Goal: Task Accomplishment & Management: Manage account settings

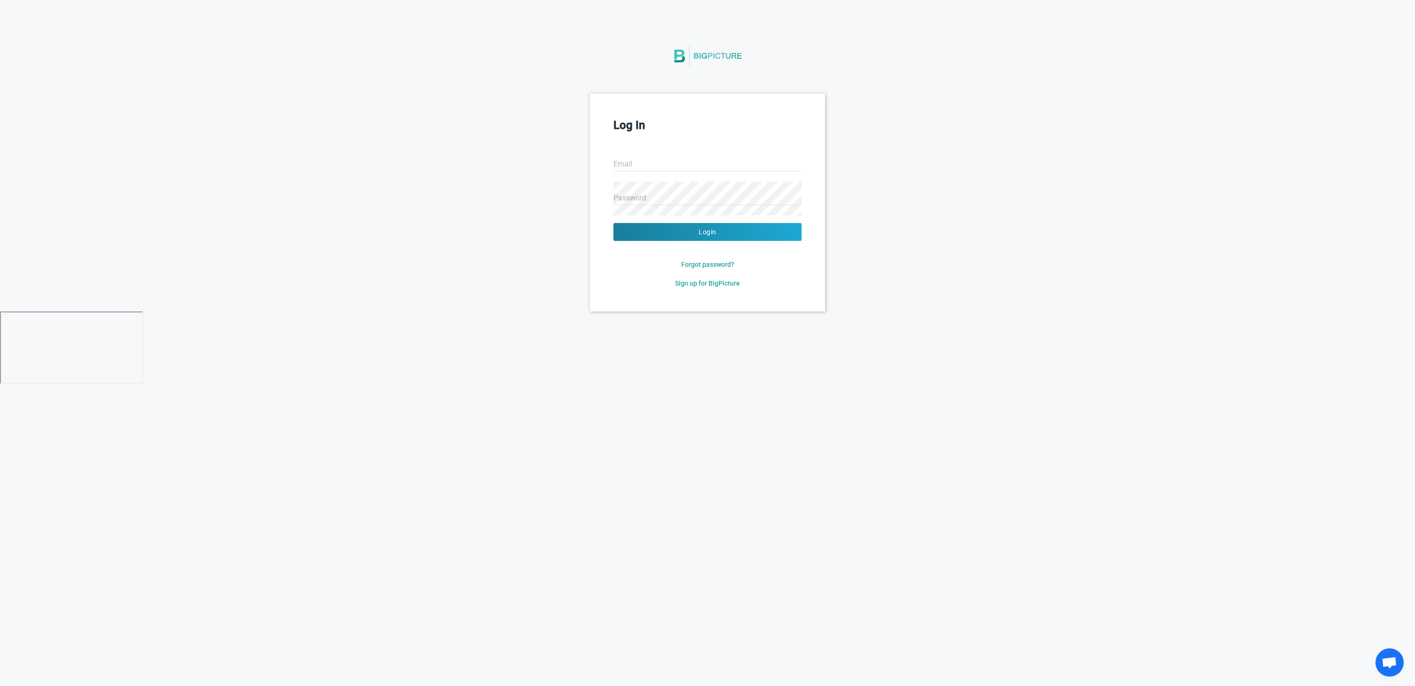
type input "[EMAIL_ADDRESS][DOMAIN_NAME]"
click at [723, 237] on button "Login" at bounding box center [707, 232] width 188 height 18
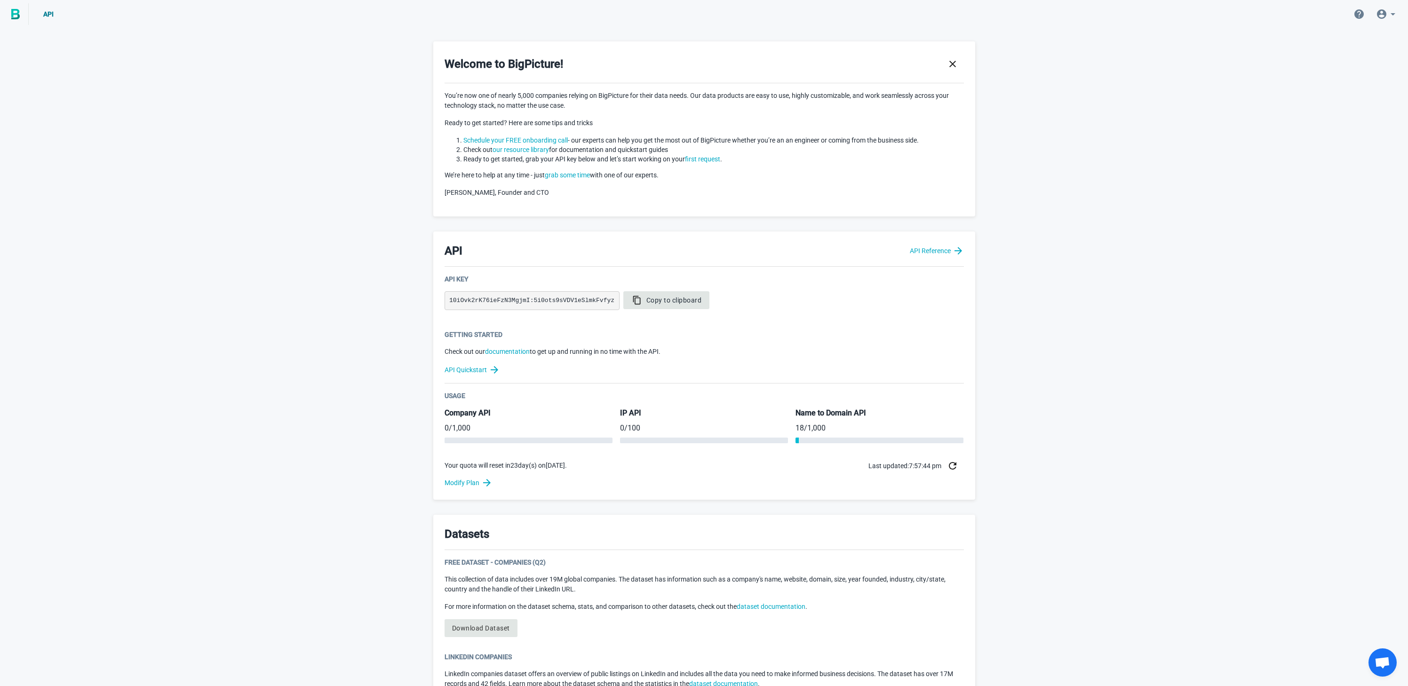
click at [644, 298] on span "Copy to clipboard" at bounding box center [666, 299] width 71 height 9
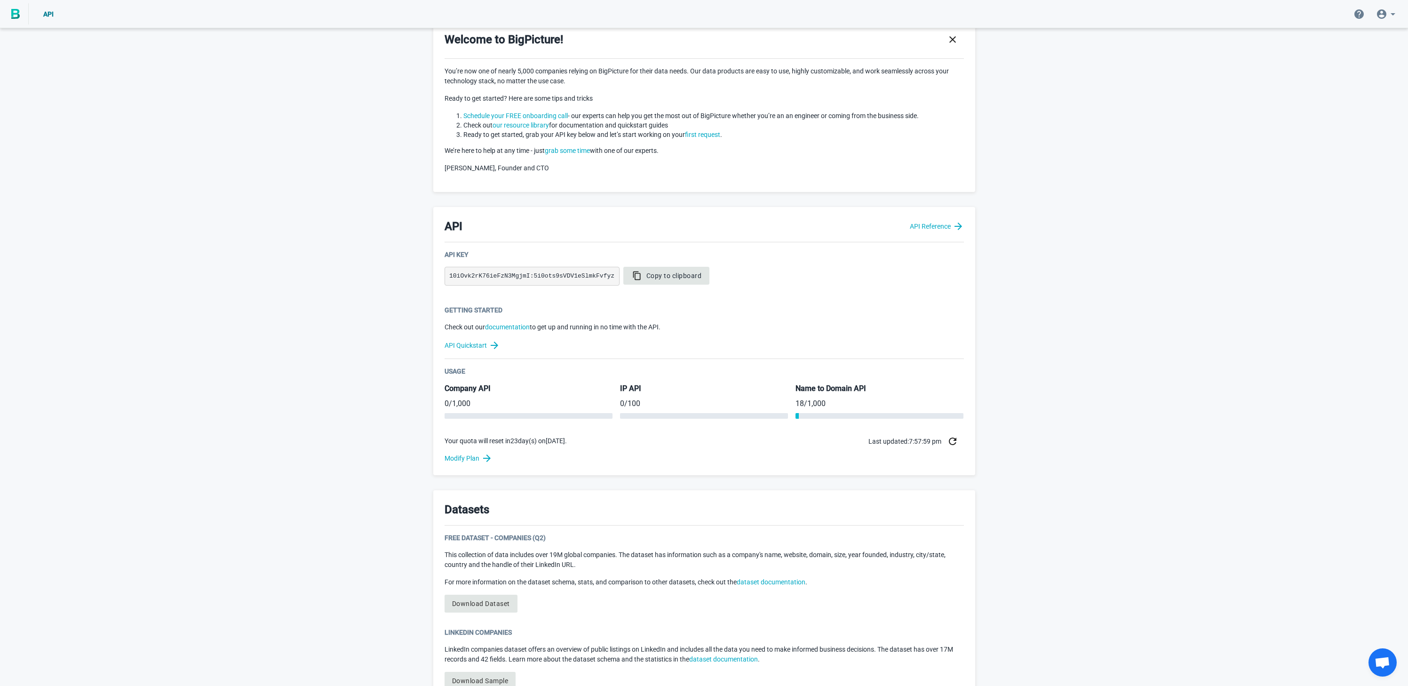
scroll to position [31, 0]
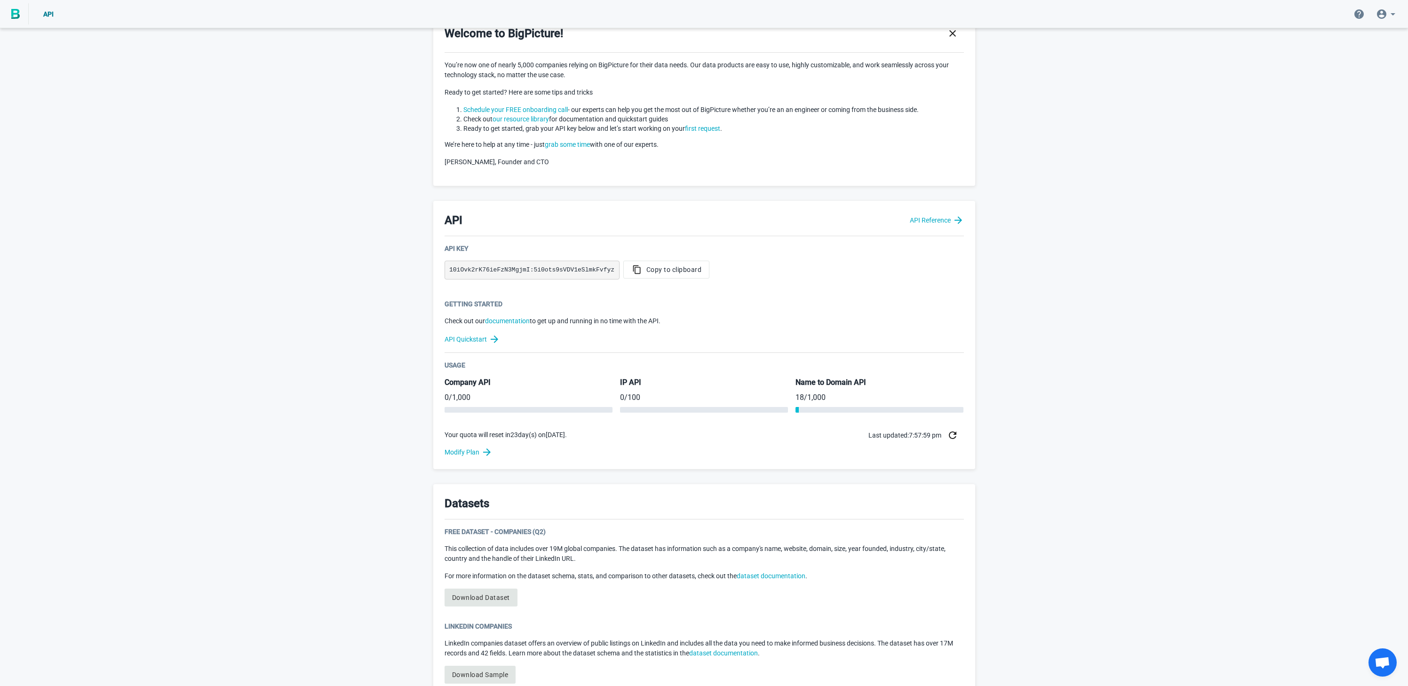
click at [954, 434] on icon "button" at bounding box center [953, 435] width 8 height 8
click at [958, 432] on button "button" at bounding box center [952, 435] width 23 height 23
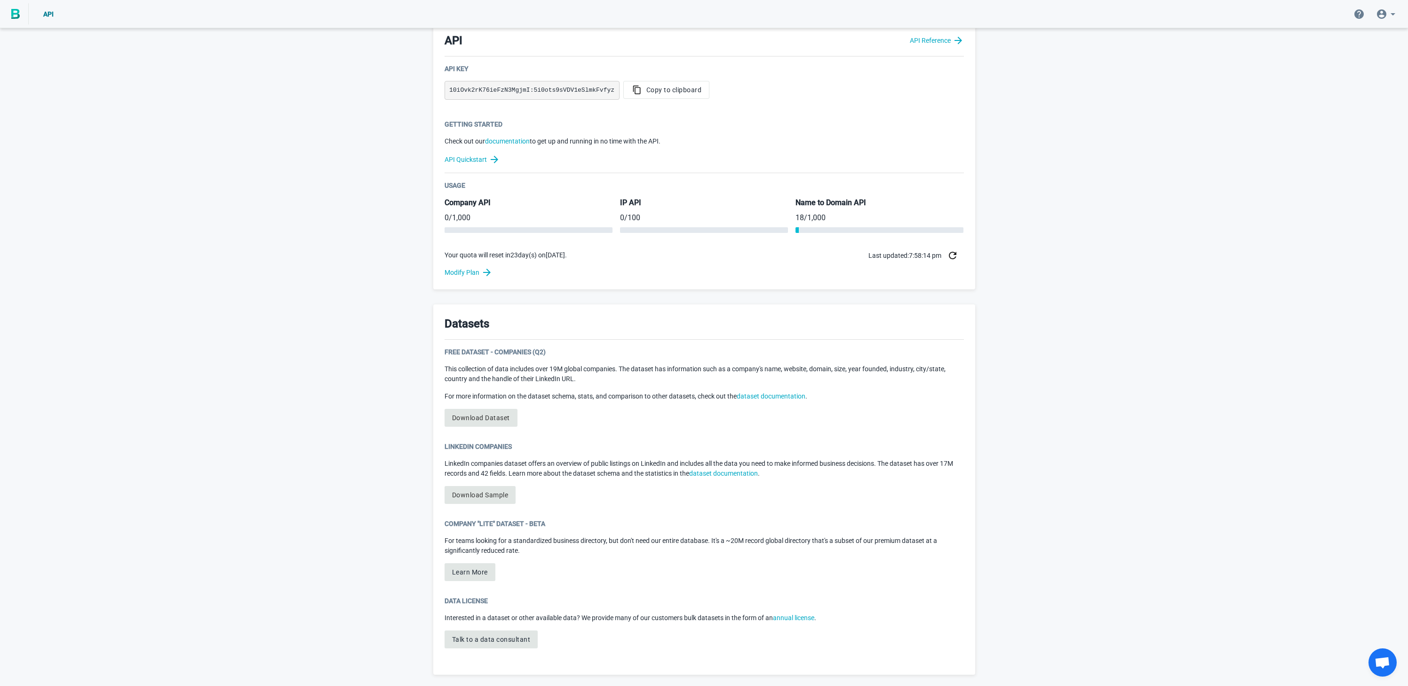
scroll to position [0, 0]
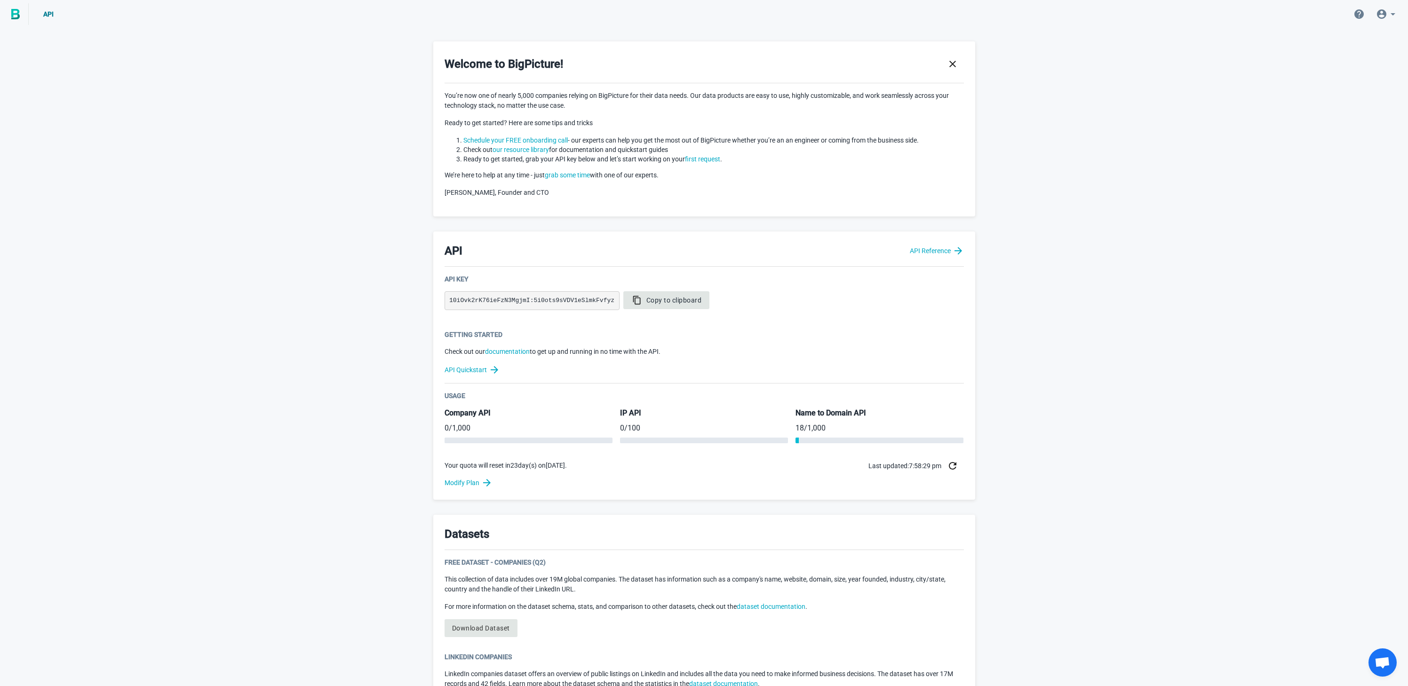
click at [662, 302] on span "Copy to clipboard" at bounding box center [666, 299] width 71 height 9
click at [1392, 15] on icon at bounding box center [1392, 13] width 11 height 11
click at [1353, 45] on link "Account" at bounding box center [1379, 40] width 92 height 23
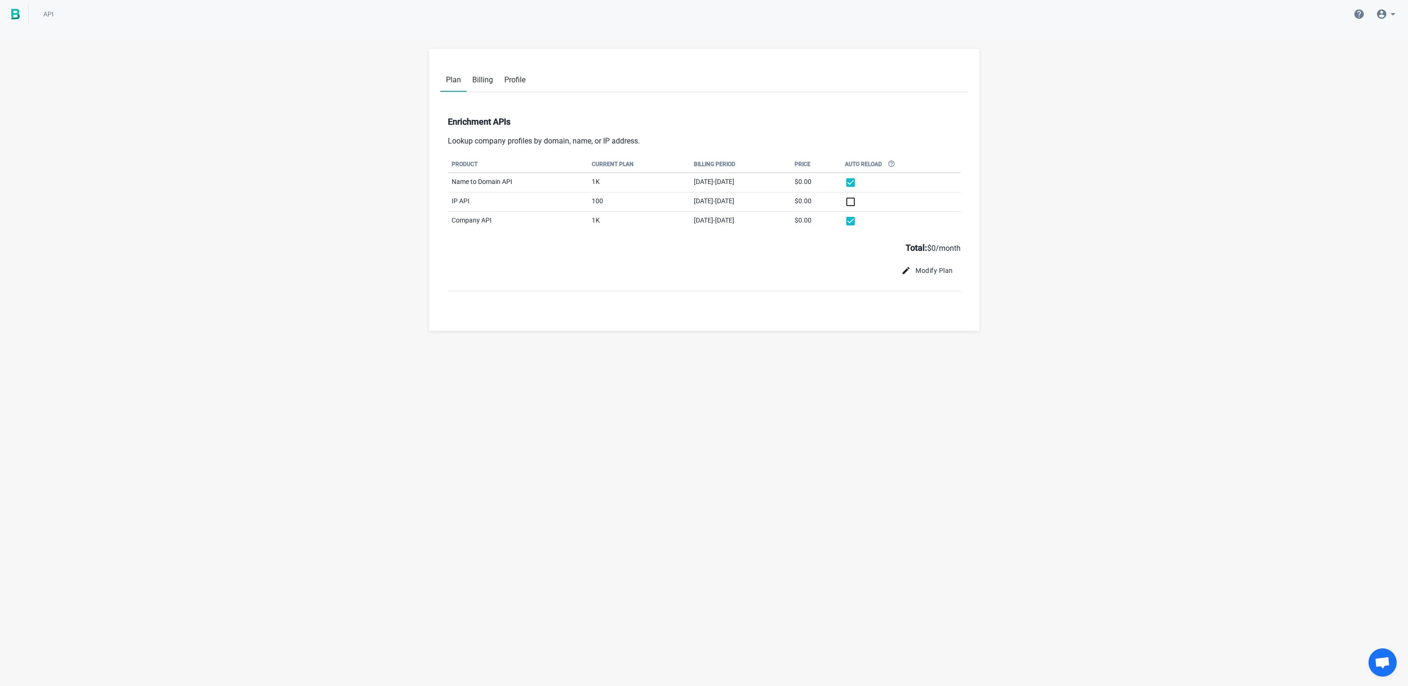
click at [482, 77] on span "Billing" at bounding box center [482, 79] width 21 height 9
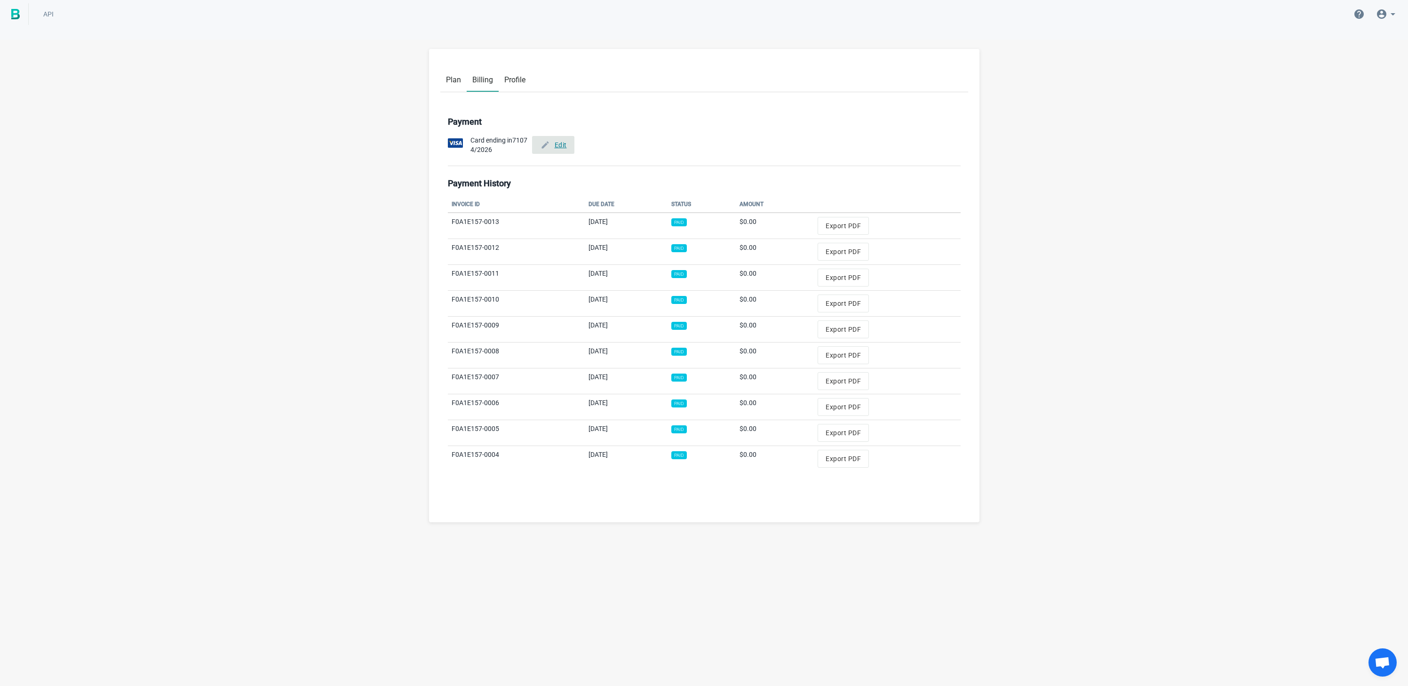
click at [550, 141] on icon at bounding box center [545, 144] width 11 height 9
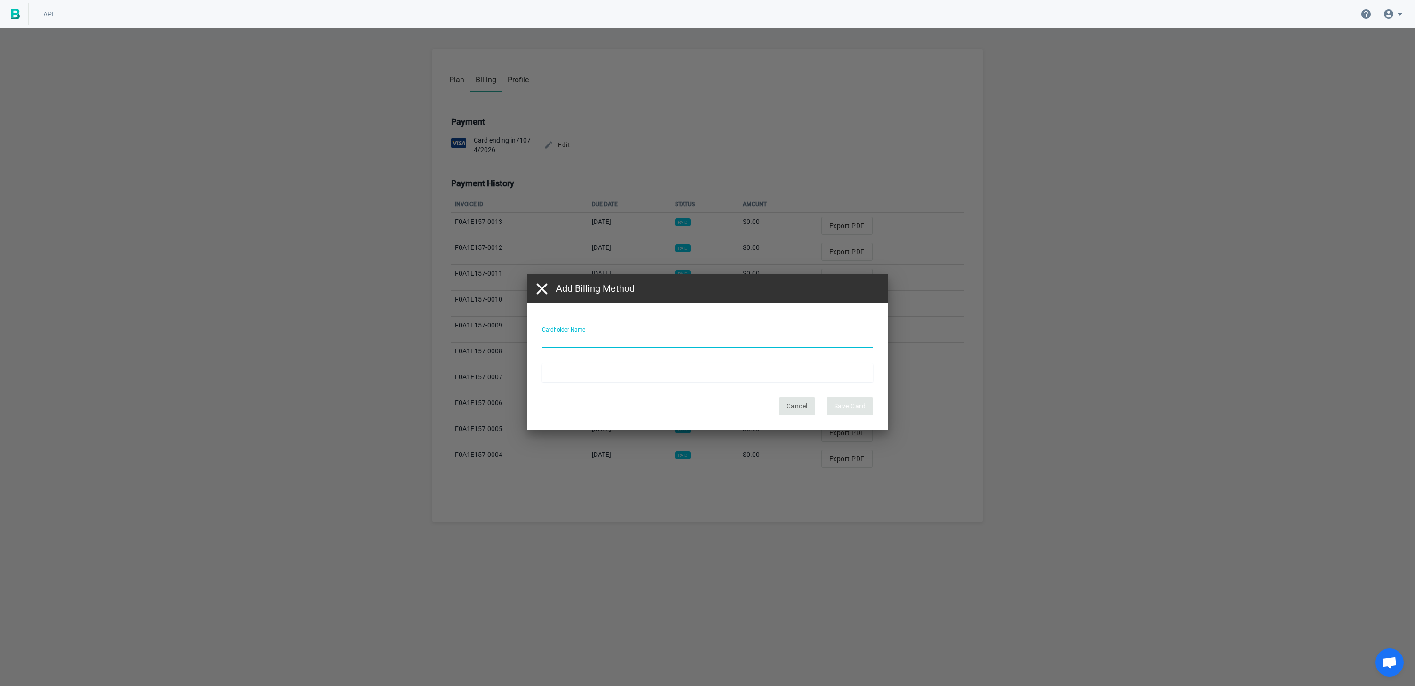
click at [543, 288] on icon "button" at bounding box center [541, 288] width 19 height 19
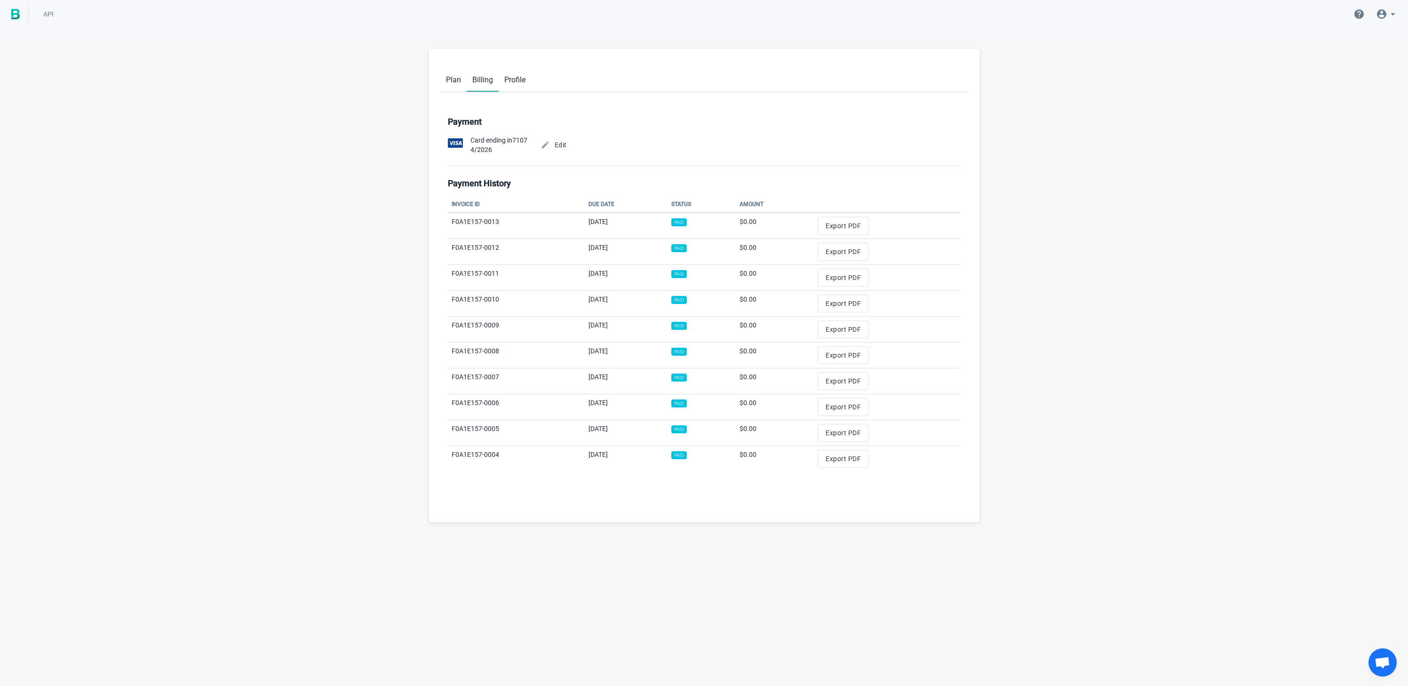
click at [528, 78] on link "Profile" at bounding box center [515, 79] width 32 height 24
